Goal: Information Seeking & Learning: Learn about a topic

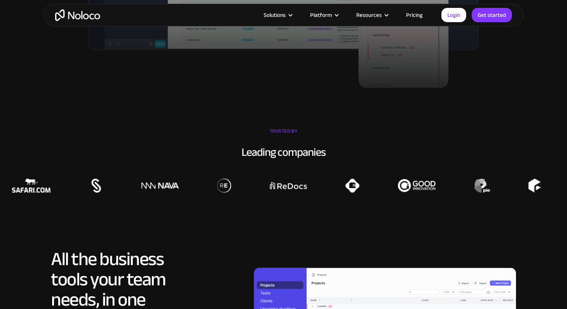
click at [413, 21] on div "Solutions Use Cases Business Types Project Management Keep track of customers, …" at bounding box center [284, 15] width 480 height 23
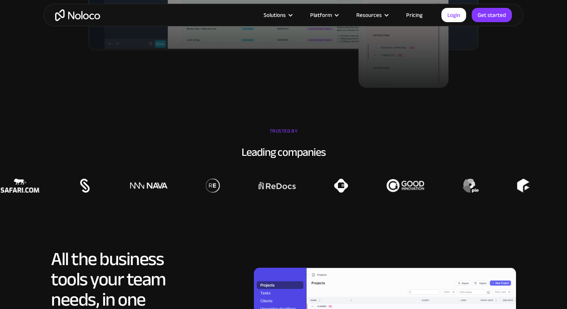
click at [413, 18] on link "Pricing" at bounding box center [414, 15] width 35 height 10
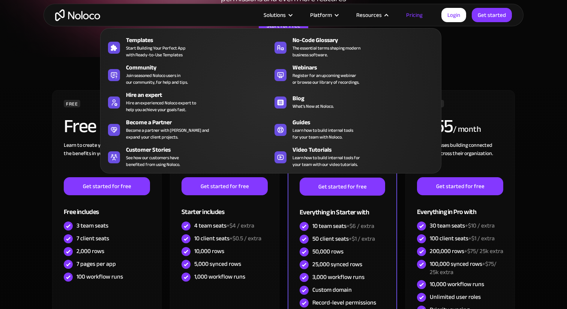
scroll to position [117, 0]
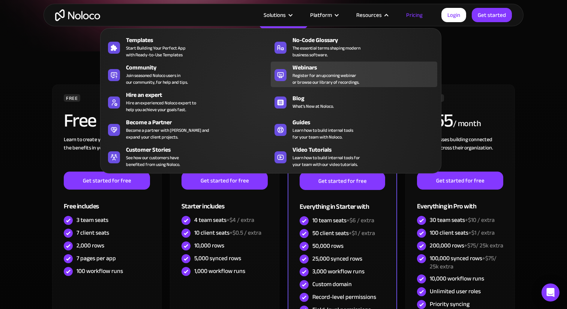
click at [438, 78] on link "Webinars Register for an upcoming webinar or browse our library of recordings." at bounding box center [354, 75] width 167 height 26
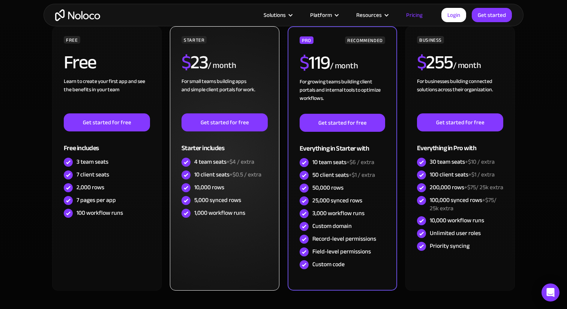
scroll to position [169, 0]
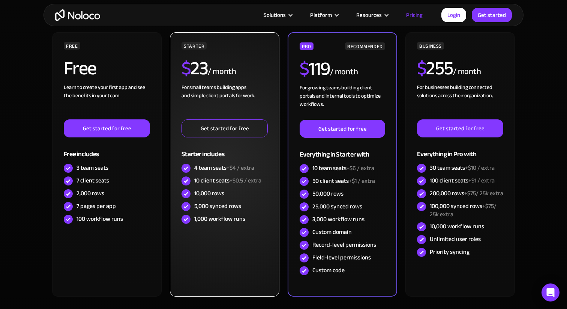
click at [223, 135] on link "Get started for free" at bounding box center [225, 128] width 86 height 18
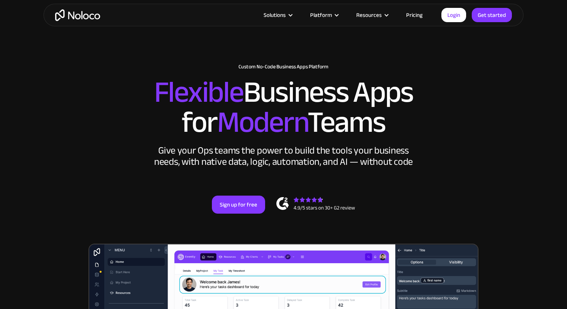
scroll to position [209, 0]
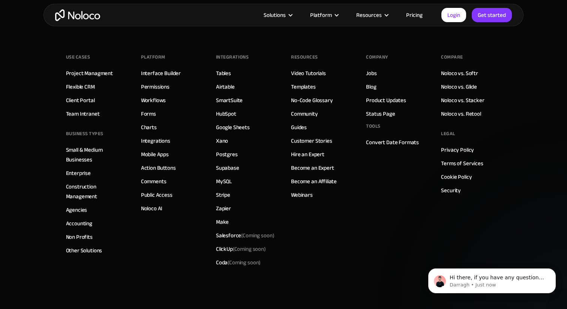
scroll to position [1334, 0]
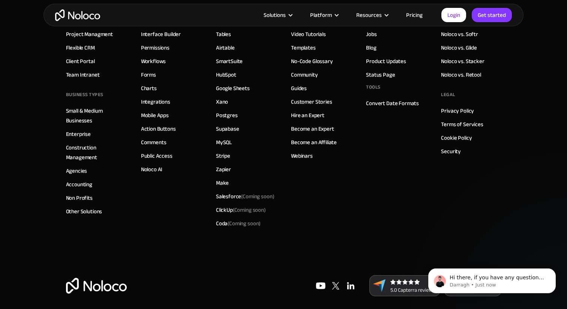
click at [360, 256] on div "Use Cases Project Managment Flexible CRM Client Portal Team Intranet BUSINESS T…" at bounding box center [284, 132] width 436 height 285
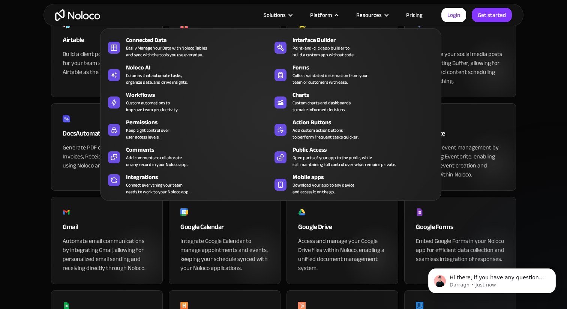
scroll to position [231, 0]
